Goal: Task Accomplishment & Management: Complete application form

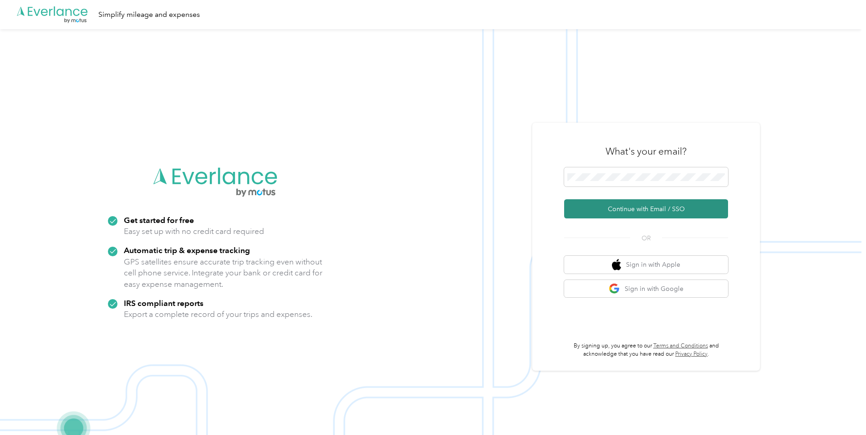
click at [669, 208] on button "Continue with Email / SSO" at bounding box center [646, 208] width 164 height 19
click at [657, 208] on button "Continue with Email / SSO" at bounding box center [646, 208] width 164 height 19
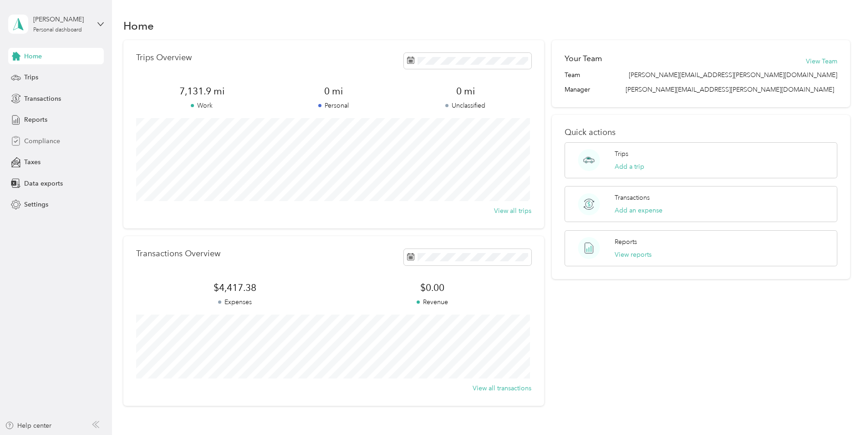
click at [54, 142] on span "Compliance" at bounding box center [42, 141] width 36 height 10
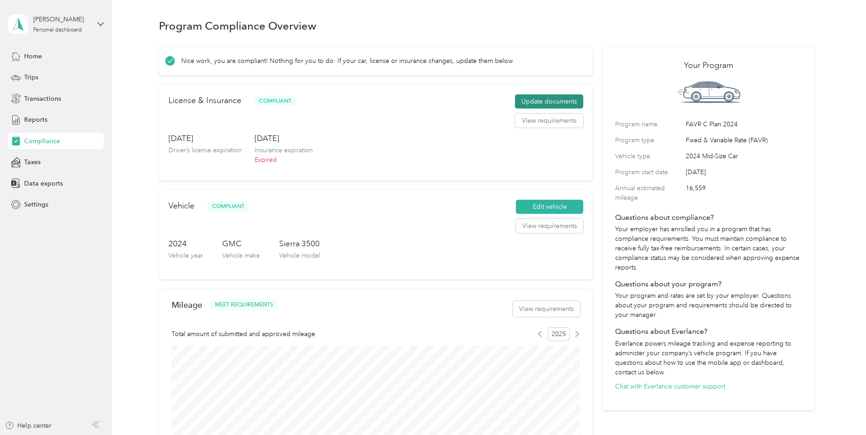
click at [542, 107] on button "Update documents" at bounding box center [549, 101] width 68 height 15
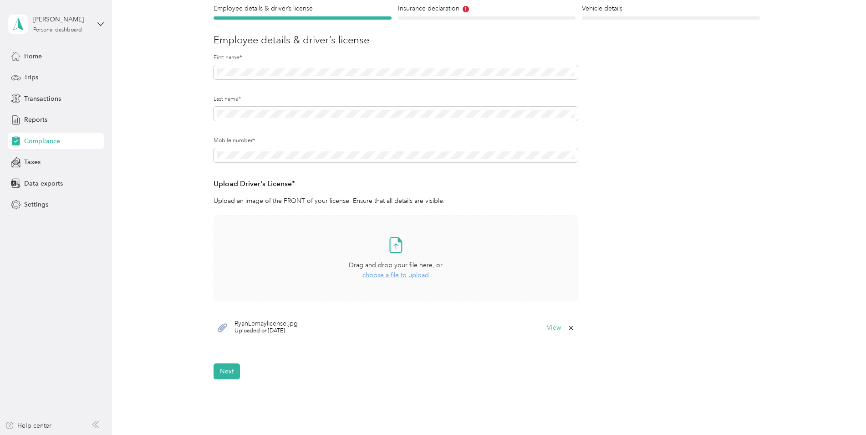
scroll to position [91, 0]
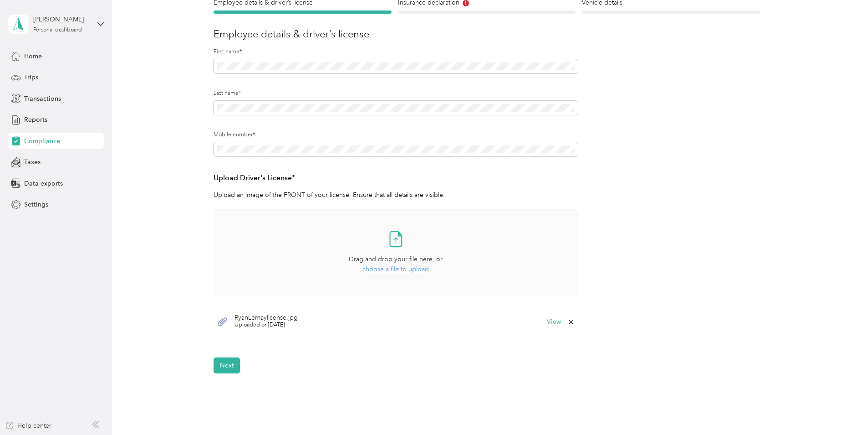
click at [394, 268] on span "choose a file to upload" at bounding box center [396, 269] width 66 height 8
click at [391, 269] on span "choose a file to upload" at bounding box center [396, 269] width 66 height 8
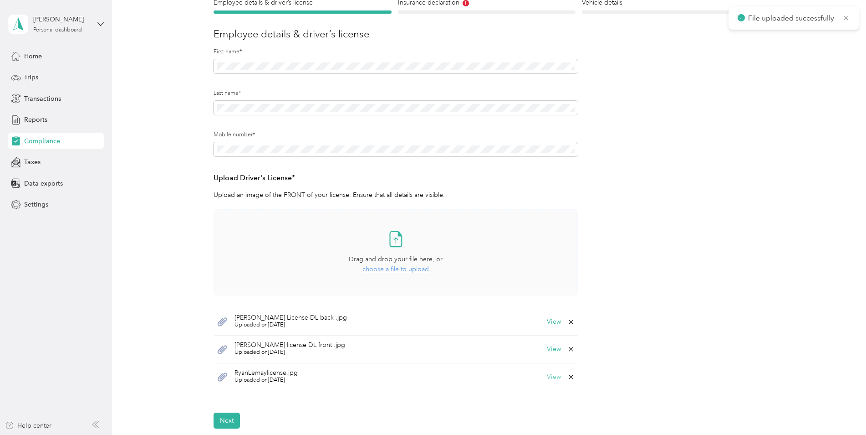
click at [552, 375] on button "View" at bounding box center [554, 376] width 14 height 6
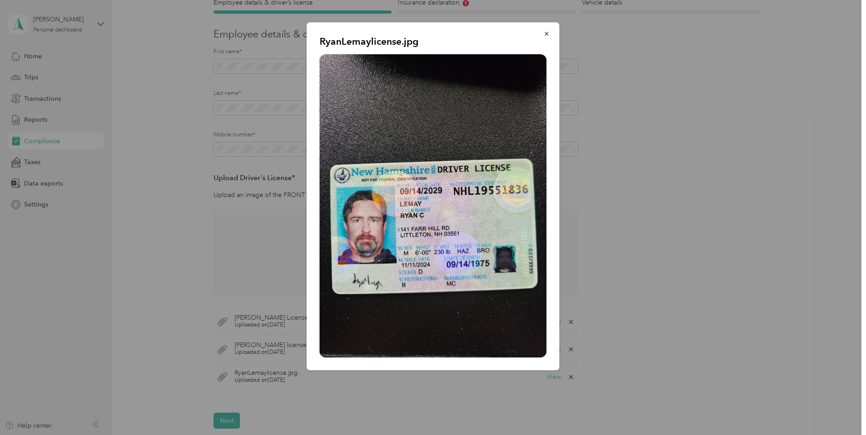
click at [546, 34] on icon "button" at bounding box center [547, 34] width 6 height 6
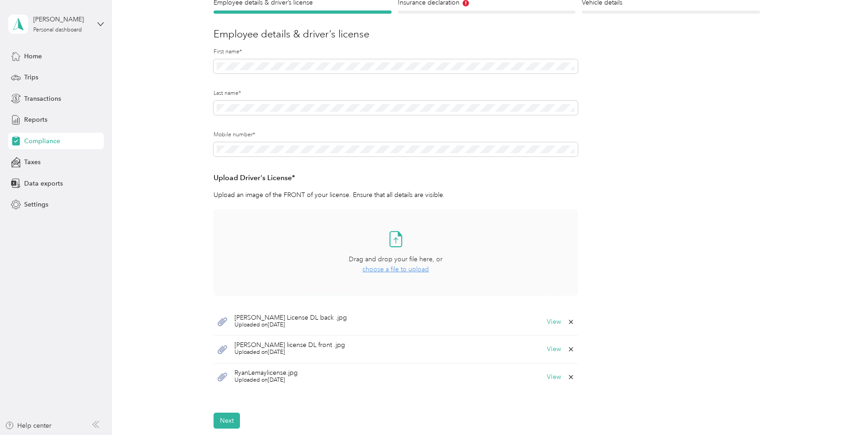
scroll to position [182, 0]
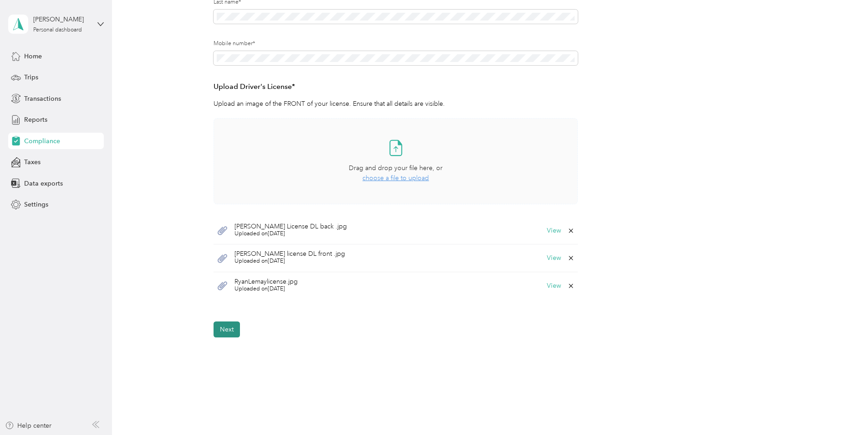
click at [225, 328] on button "Next" at bounding box center [227, 329] width 26 height 16
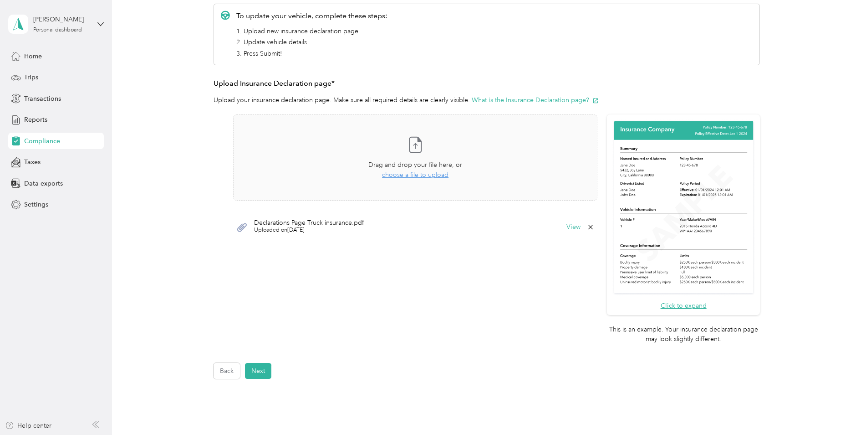
scroll to position [148, 0]
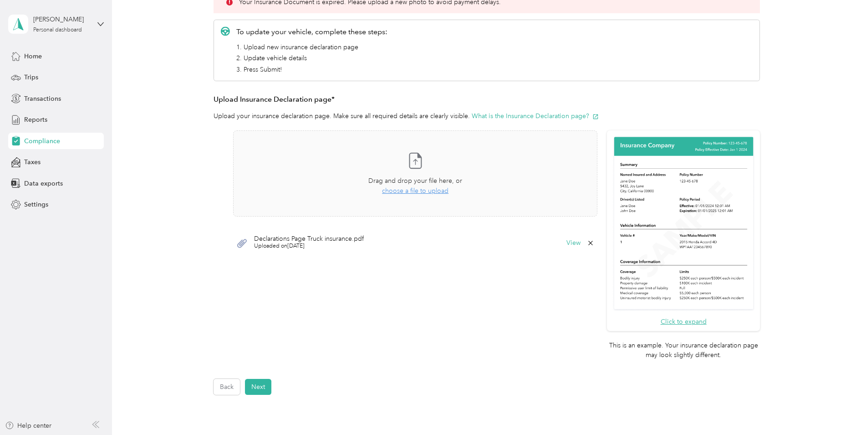
click at [705, 246] on img at bounding box center [683, 223] width 143 height 176
click at [677, 235] on img at bounding box center [683, 223] width 143 height 176
click at [690, 321] on button "Click to expand" at bounding box center [684, 322] width 46 height 10
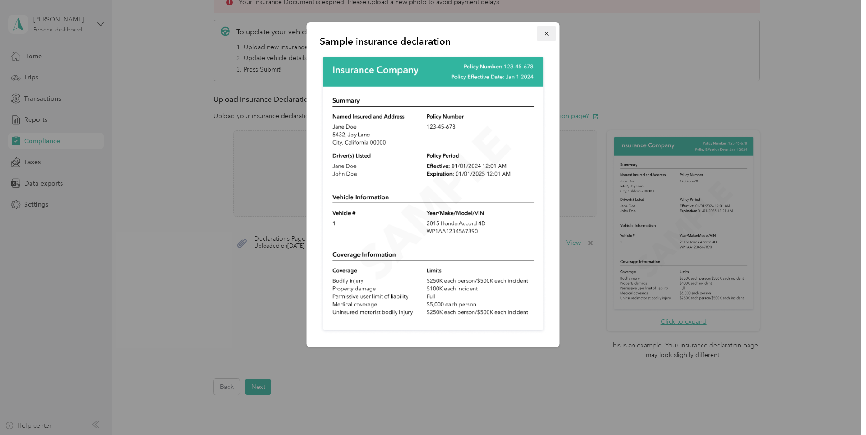
click at [547, 31] on icon "button" at bounding box center [547, 34] width 6 height 6
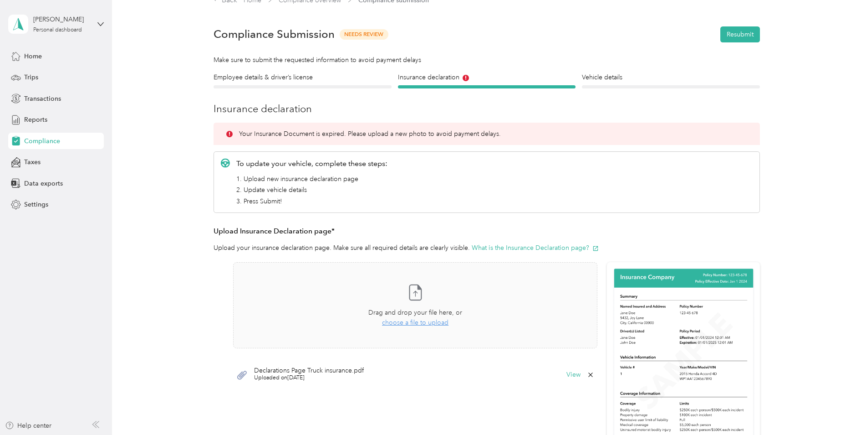
scroll to position [11, 0]
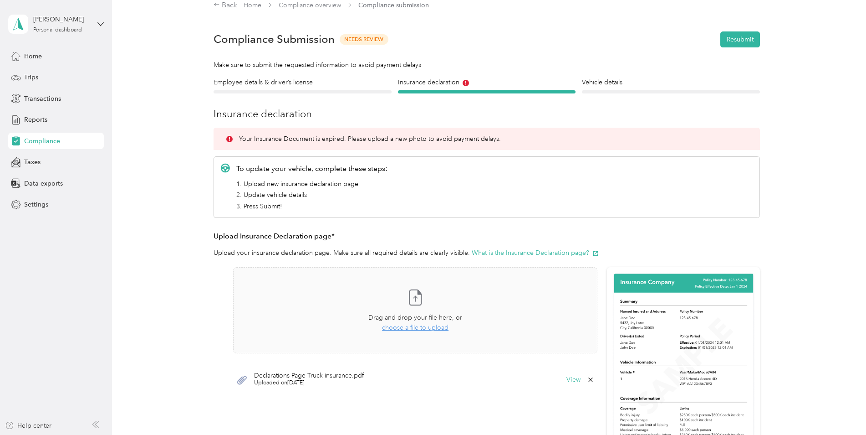
click at [53, 138] on span "Compliance" at bounding box center [42, 141] width 36 height 10
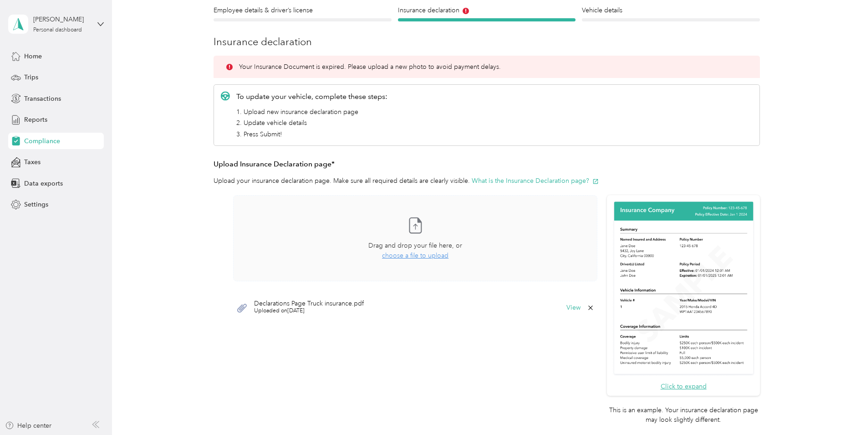
scroll to position [102, 0]
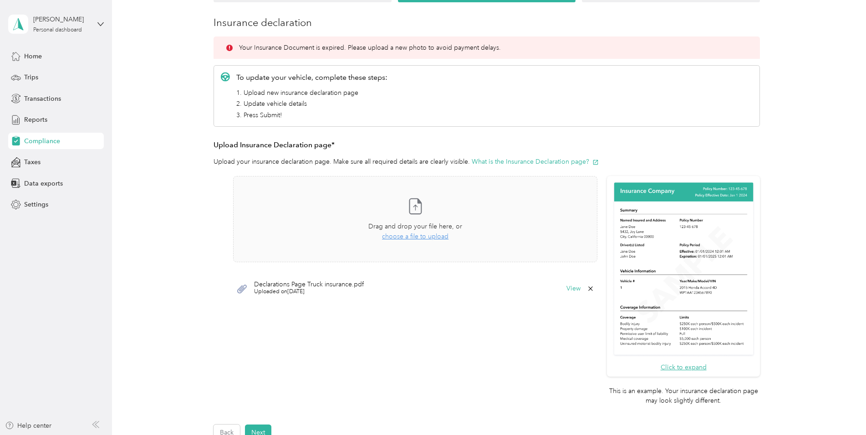
click at [291, 286] on span "Declarations Page Truck insurance.pdf" at bounding box center [309, 284] width 110 height 6
click at [569, 289] on button "View" at bounding box center [574, 288] width 14 height 6
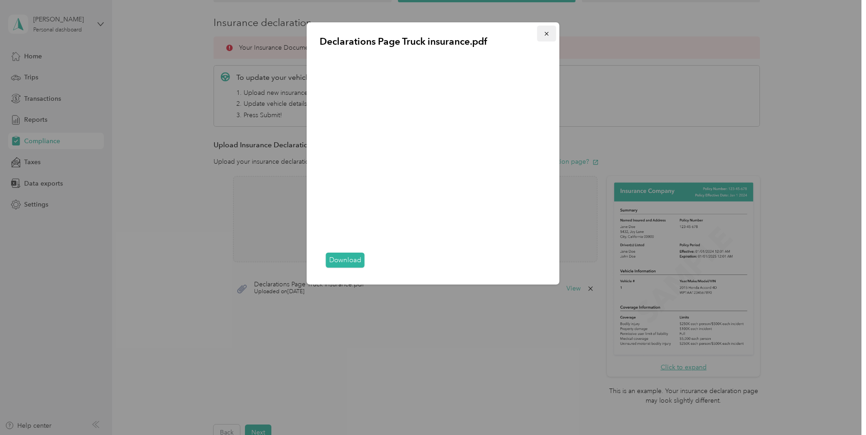
click at [547, 34] on icon "button" at bounding box center [547, 34] width 6 height 6
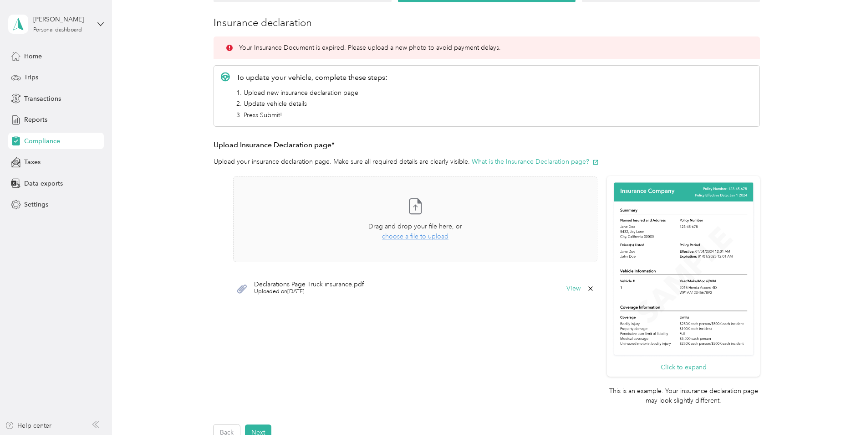
click at [330, 289] on span "Uploaded on [DATE]" at bounding box center [309, 291] width 110 height 8
click at [296, 291] on span "Uploaded on [DATE]" at bounding box center [309, 291] width 110 height 8
click at [570, 288] on button "View" at bounding box center [574, 288] width 14 height 6
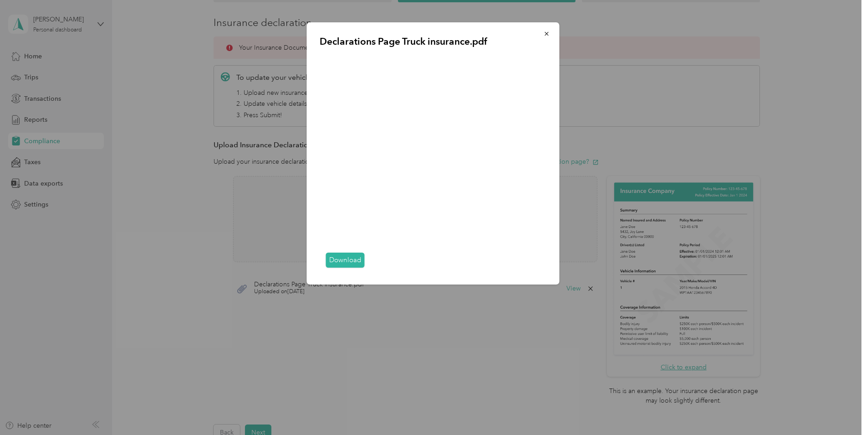
click at [825, 170] on div at bounding box center [433, 217] width 866 height 435
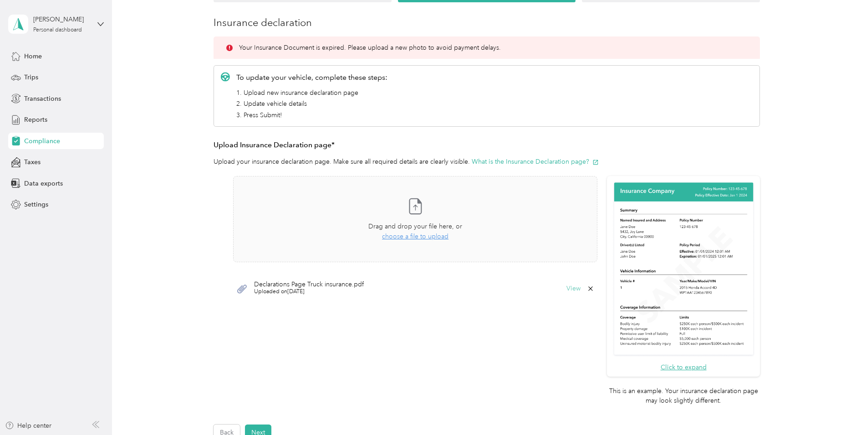
click at [572, 289] on button "View" at bounding box center [574, 288] width 14 height 6
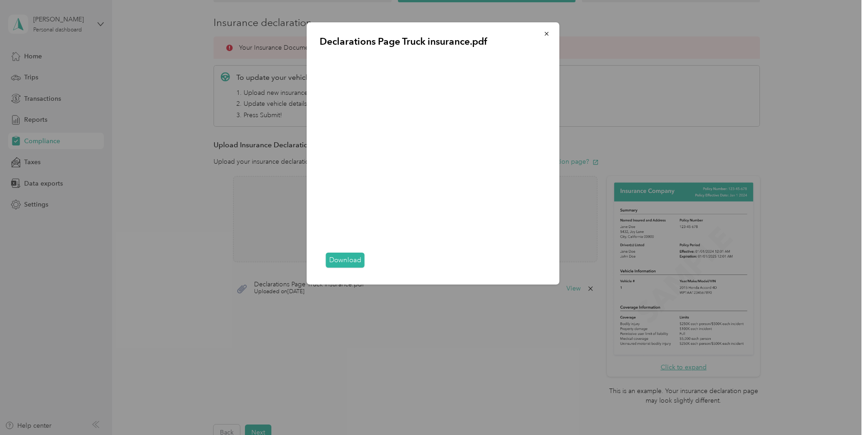
drag, startPoint x: 548, startPoint y: 33, endPoint x: 607, endPoint y: 65, distance: 66.8
click at [548, 32] on icon "button" at bounding box center [547, 34] width 4 height 4
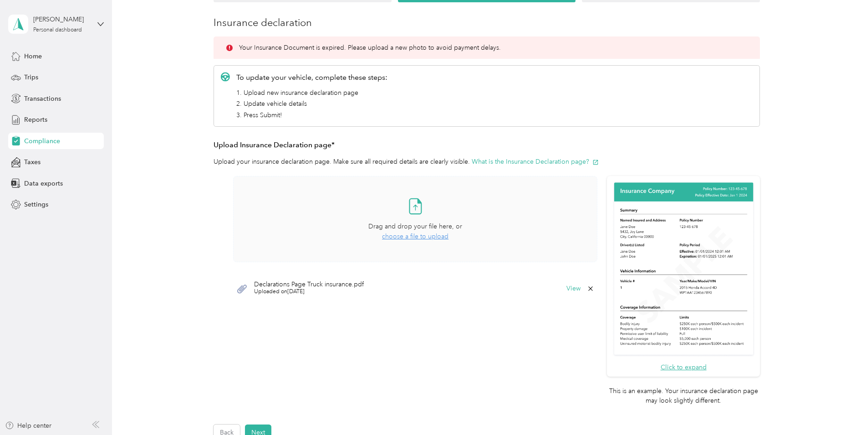
click at [409, 238] on span "choose a file to upload" at bounding box center [415, 236] width 66 height 8
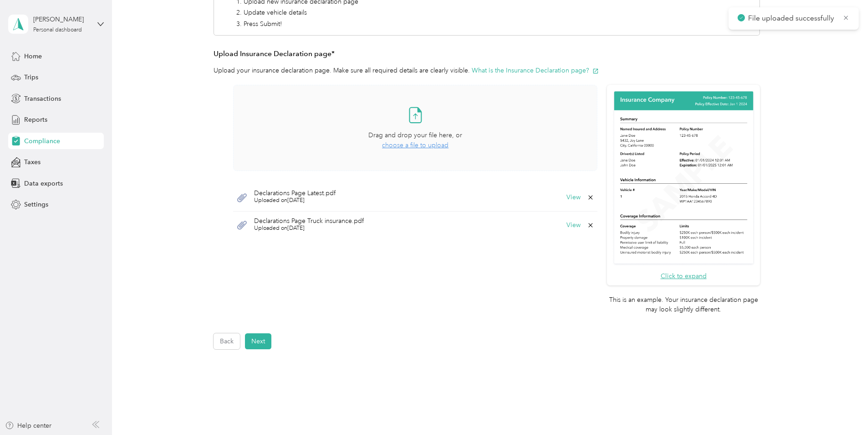
click at [262, 341] on button "Next" at bounding box center [258, 341] width 26 height 16
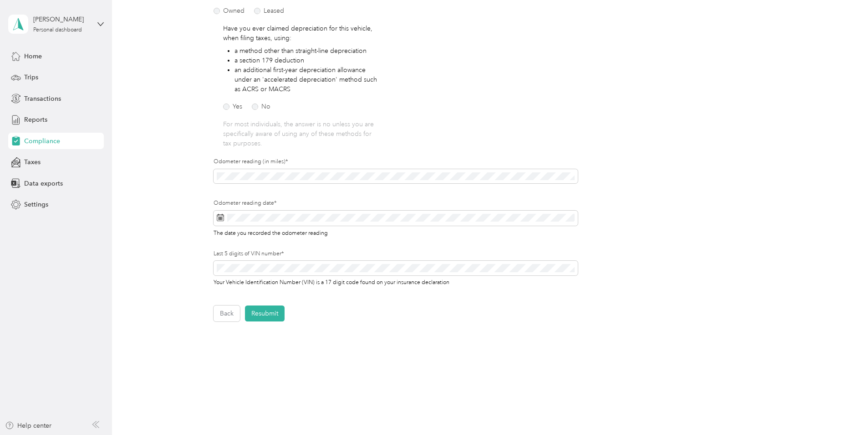
scroll to position [148, 0]
click at [267, 311] on button "Resubmit" at bounding box center [265, 312] width 40 height 16
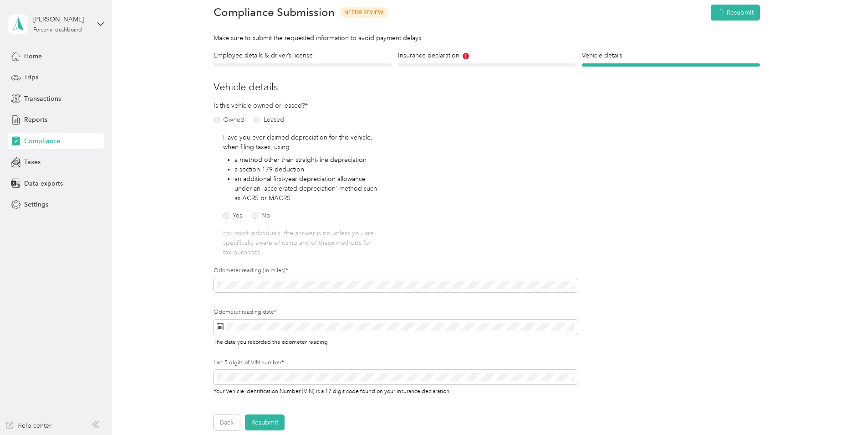
scroll to position [11, 0]
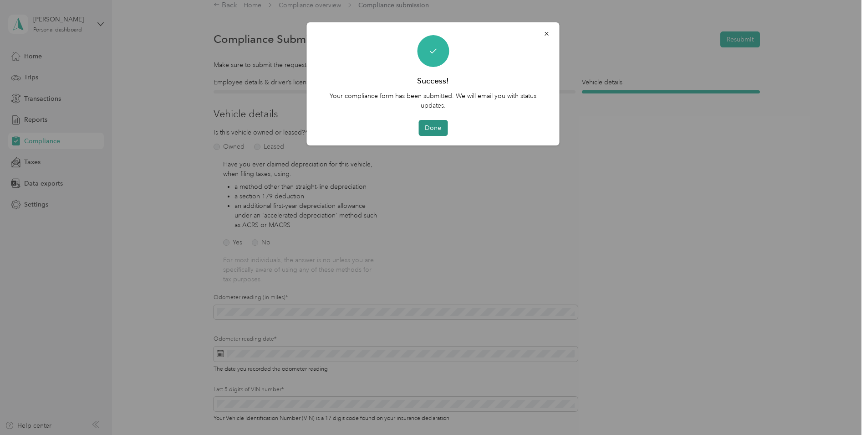
click at [435, 130] on button "Done" at bounding box center [433, 128] width 29 height 16
